Goal: Information Seeking & Learning: Learn about a topic

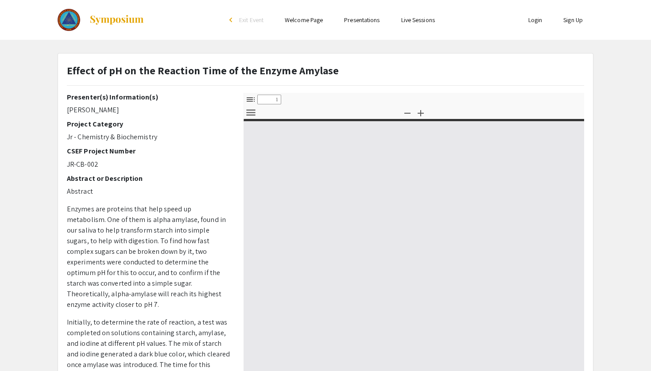
select select "custom"
type input "0"
select select "custom"
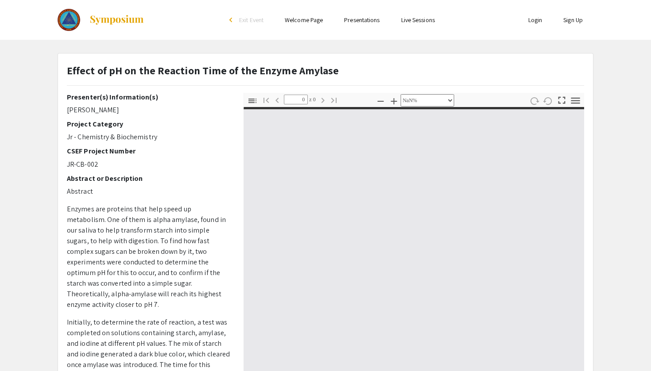
type input "1"
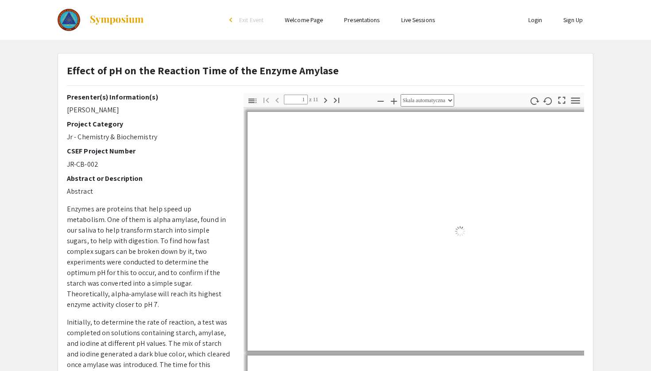
select select "auto"
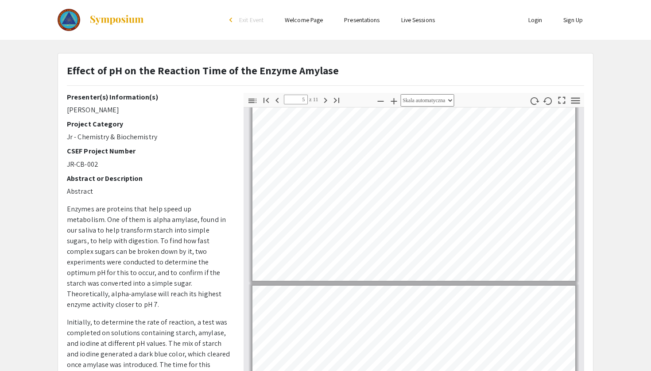
scroll to position [757, 0]
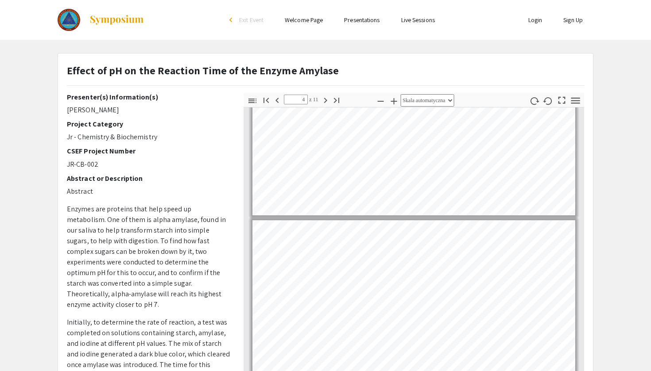
type input "3"
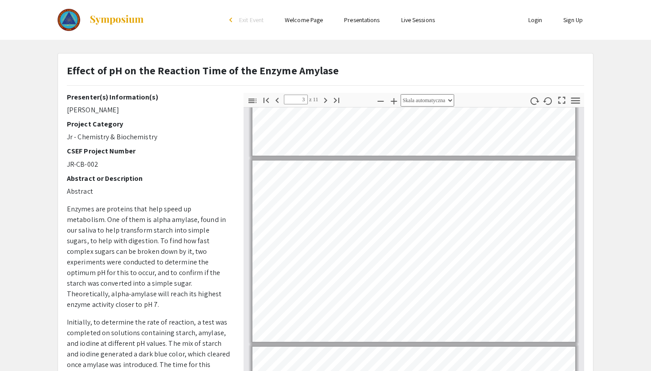
scroll to position [323, 0]
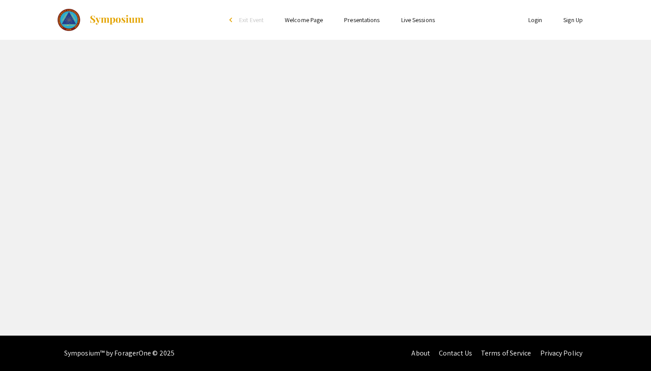
select select "custom"
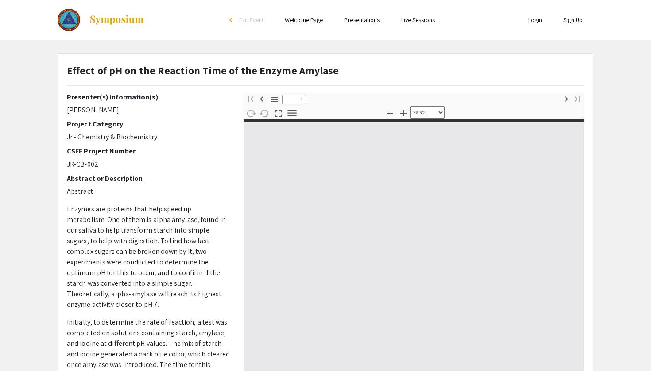
type input "0"
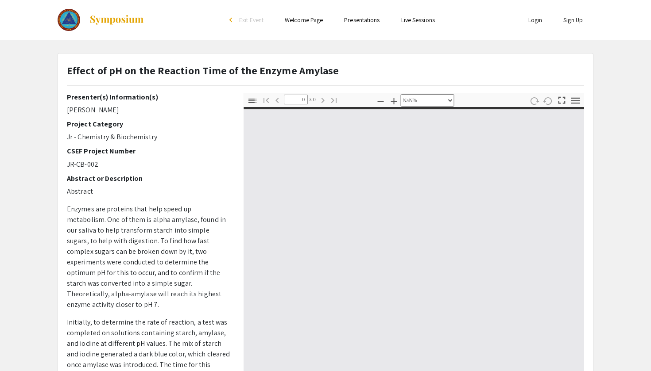
select select "auto"
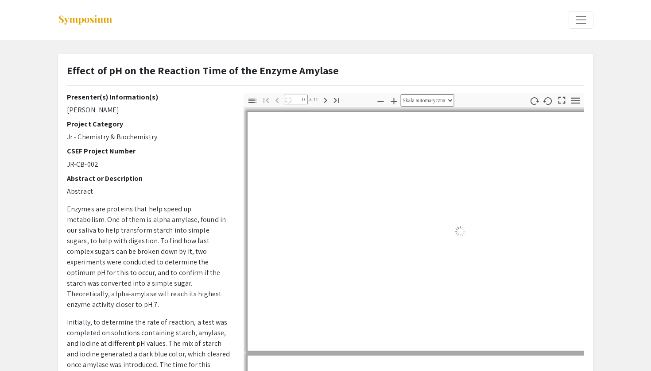
type input "1"
select select "auto"
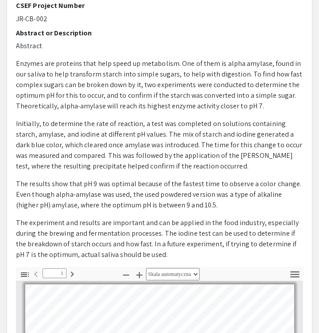
scroll to position [360, 0]
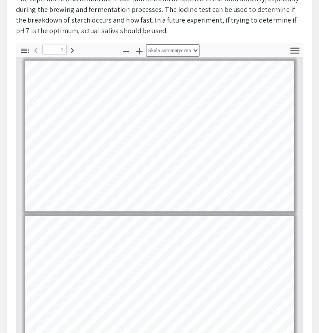
type input "2"
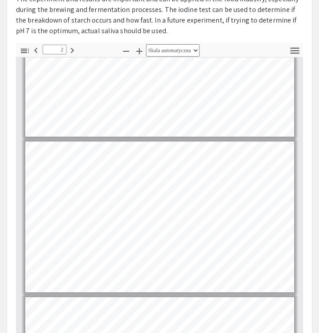
scroll to position [79, 0]
